Goal: Task Accomplishment & Management: Use online tool/utility

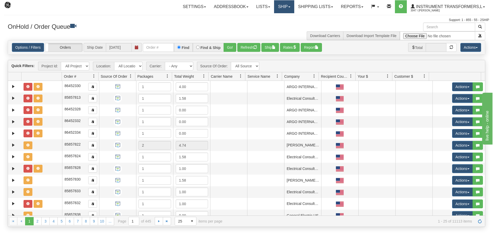
click at [286, 5] on link "Ship" at bounding box center [284, 6] width 20 height 13
click at [273, 17] on link "Ship Screen" at bounding box center [270, 18] width 47 height 7
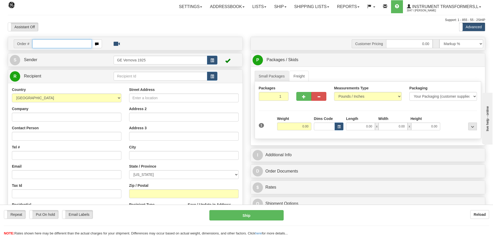
click at [40, 44] on input "text" at bounding box center [61, 43] width 59 height 9
type input "86698992"
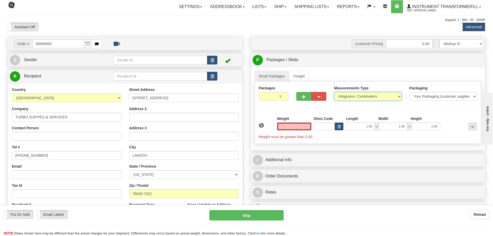
type input "0.00"
click at [399, 96] on select "Pounds / Inches Kilograms / Centimeters" at bounding box center [368, 96] width 68 height 9
select select "0"
click at [334, 92] on select "Pounds / Inches Kilograms / Centimeters" at bounding box center [368, 96] width 68 height 9
click at [310, 129] on input "0.00" at bounding box center [294, 126] width 34 height 8
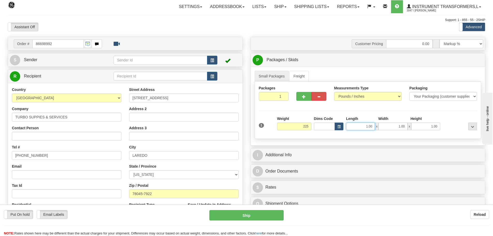
type input "225.00"
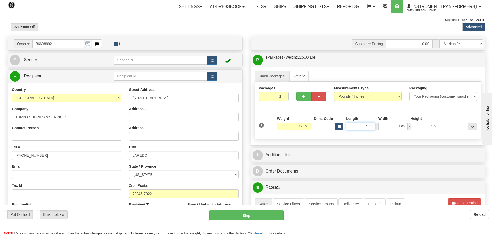
click at [372, 125] on input "1.00" at bounding box center [360, 126] width 29 height 8
type input "1"
type input "34.00"
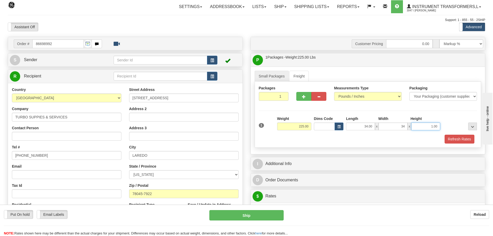
type input "34.00"
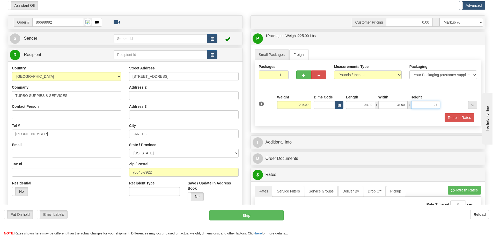
scroll to position [103, 0]
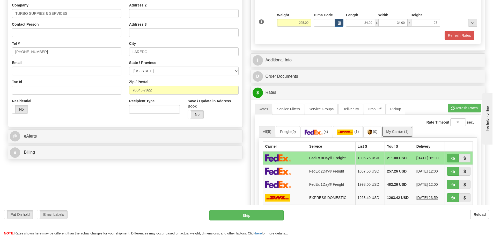
type input "27.00"
click at [394, 132] on link "My Carrier (1)" at bounding box center [397, 131] width 31 height 11
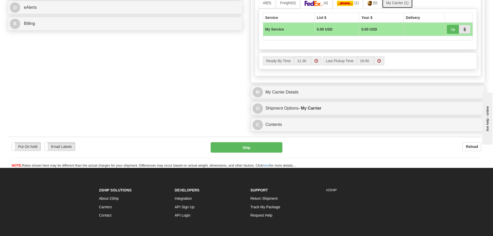
scroll to position [233, 0]
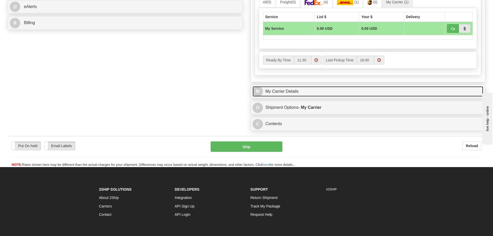
click at [311, 93] on link "M My Carrier Details" at bounding box center [367, 91] width 231 height 11
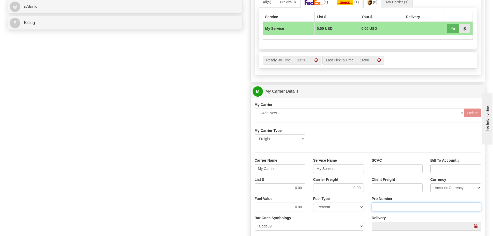
click at [388, 208] on input "Pro Number" at bounding box center [425, 206] width 109 height 9
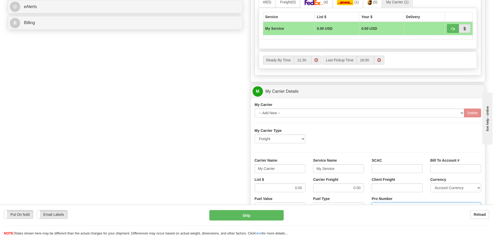
type input "108439796002"
click button "Delete" at bounding box center [0, 0] width 0 height 0
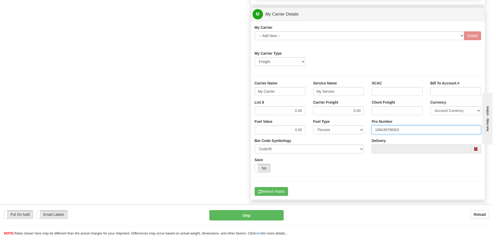
scroll to position [310, 0]
click at [278, 93] on input "My Carrier" at bounding box center [279, 90] width 51 height 9
type input "M"
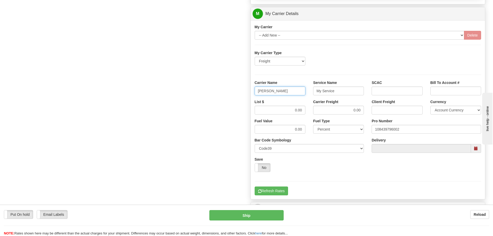
type input "SAIA"
click at [338, 91] on input "My Service" at bounding box center [338, 90] width 51 height 9
type input "M"
type input "LTL"
click at [303, 110] on input "0.00" at bounding box center [279, 110] width 51 height 9
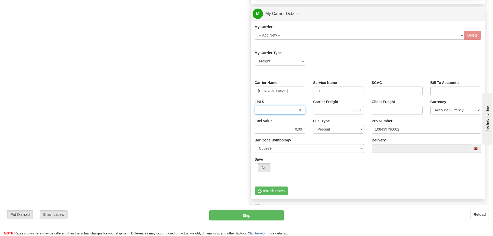
type input "0"
type input "370.01"
click at [363, 111] on input "0.00" at bounding box center [338, 110] width 51 height 9
type input "0"
type input "370.01"
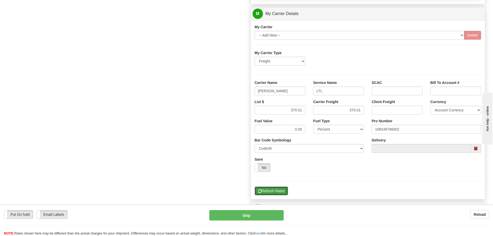
click at [270, 192] on button "Refresh Rates" at bounding box center [270, 190] width 33 height 9
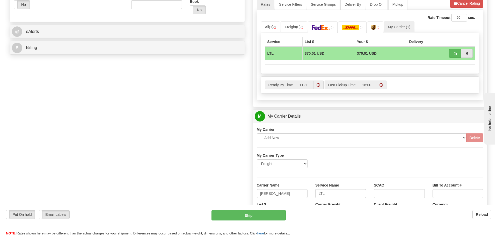
scroll to position [207, 0]
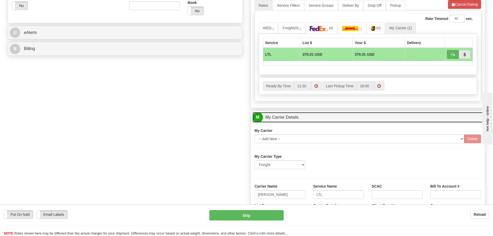
click at [319, 119] on link "M My Carrier Details" at bounding box center [367, 117] width 231 height 11
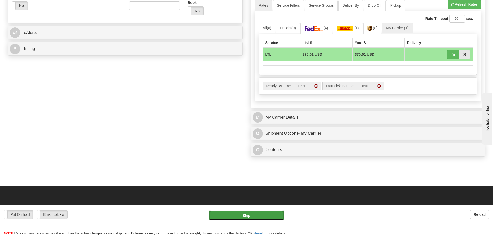
click at [276, 216] on button "Ship" at bounding box center [246, 215] width 74 height 10
type input "00"
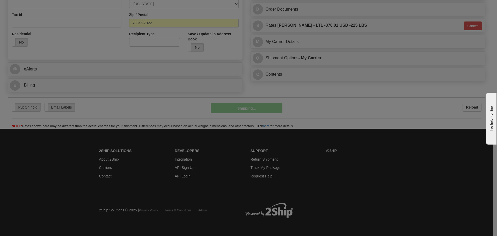
scroll to position [171, 0]
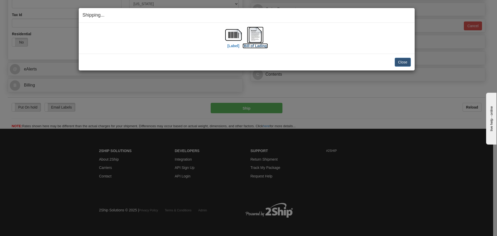
click at [260, 41] on img at bounding box center [255, 35] width 17 height 17
click at [403, 62] on button "Close" at bounding box center [402, 62] width 16 height 9
